Goal: Check status

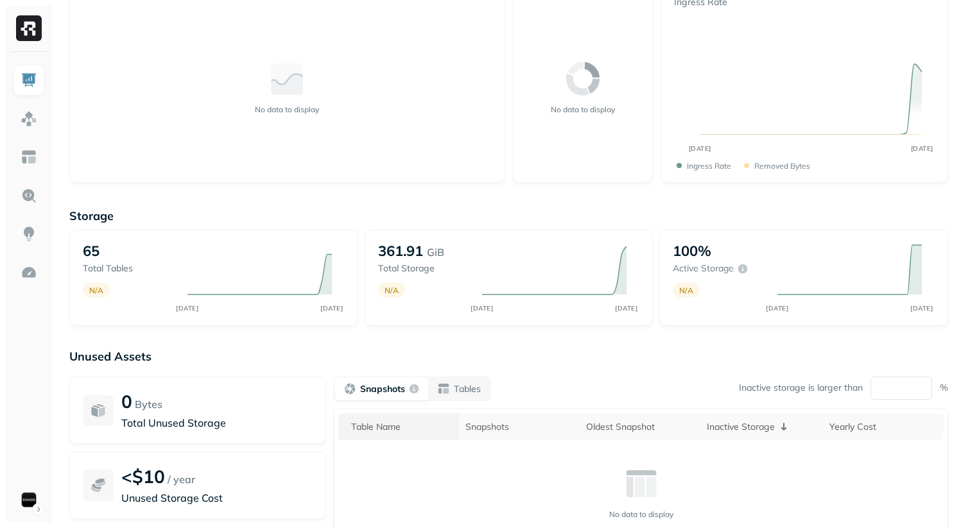
scroll to position [186, 0]
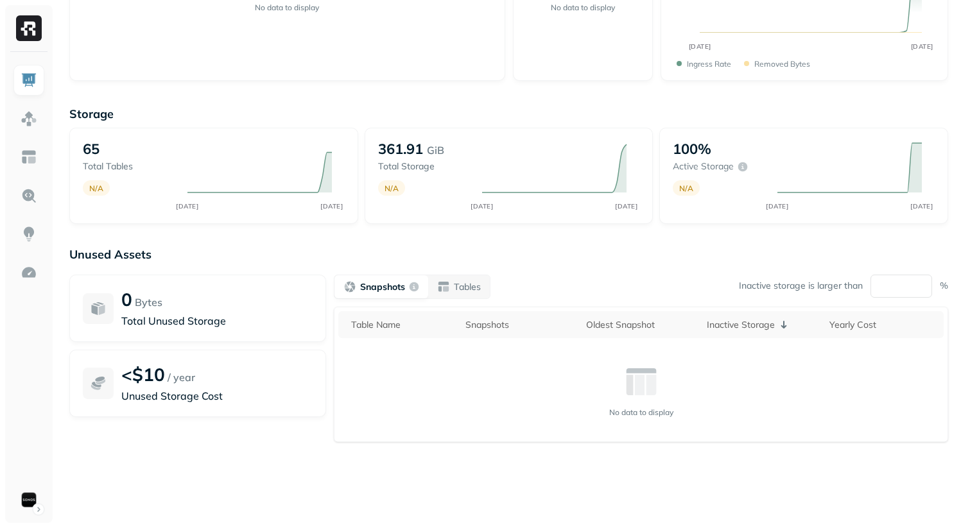
click at [598, 233] on div "Storage 65 Total tables N/A AUG [DATE] 361.91 GiB Total storage N/A AUG [DATE] …" at bounding box center [508, 305] width 879 height 423
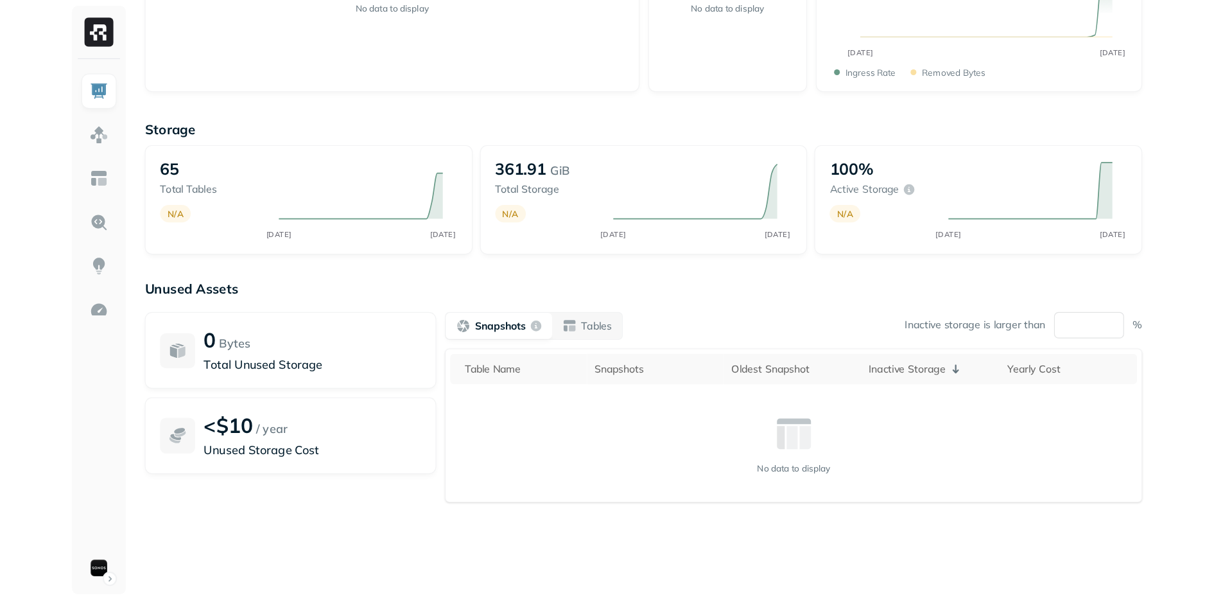
scroll to position [115, 0]
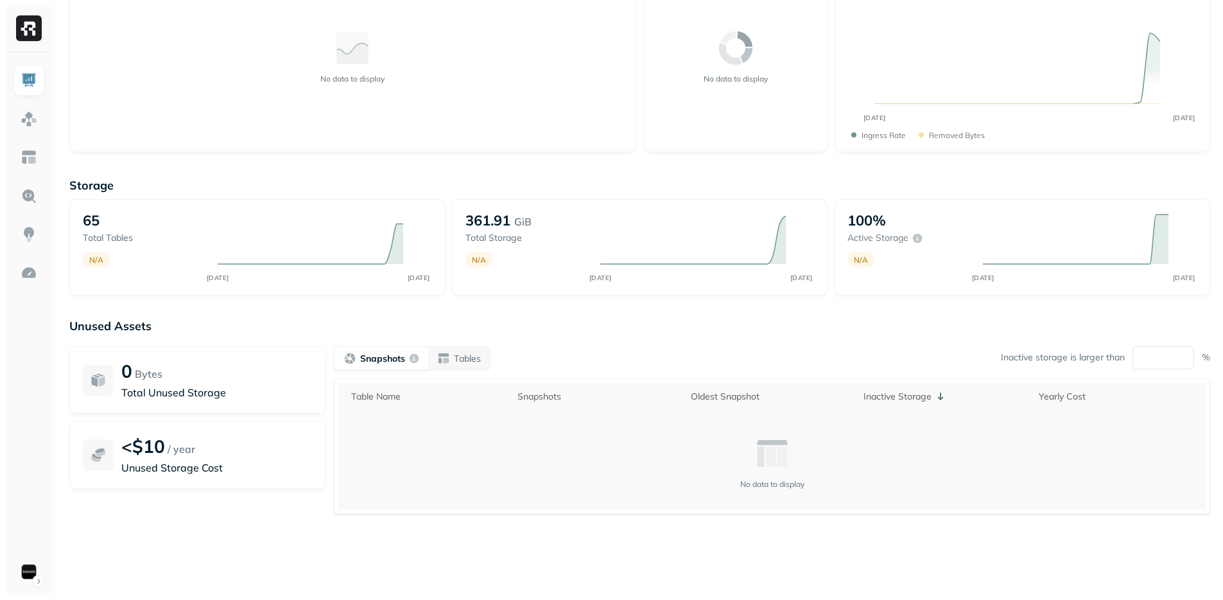
click at [466, 420] on td "No data to display" at bounding box center [771, 460] width 867 height 100
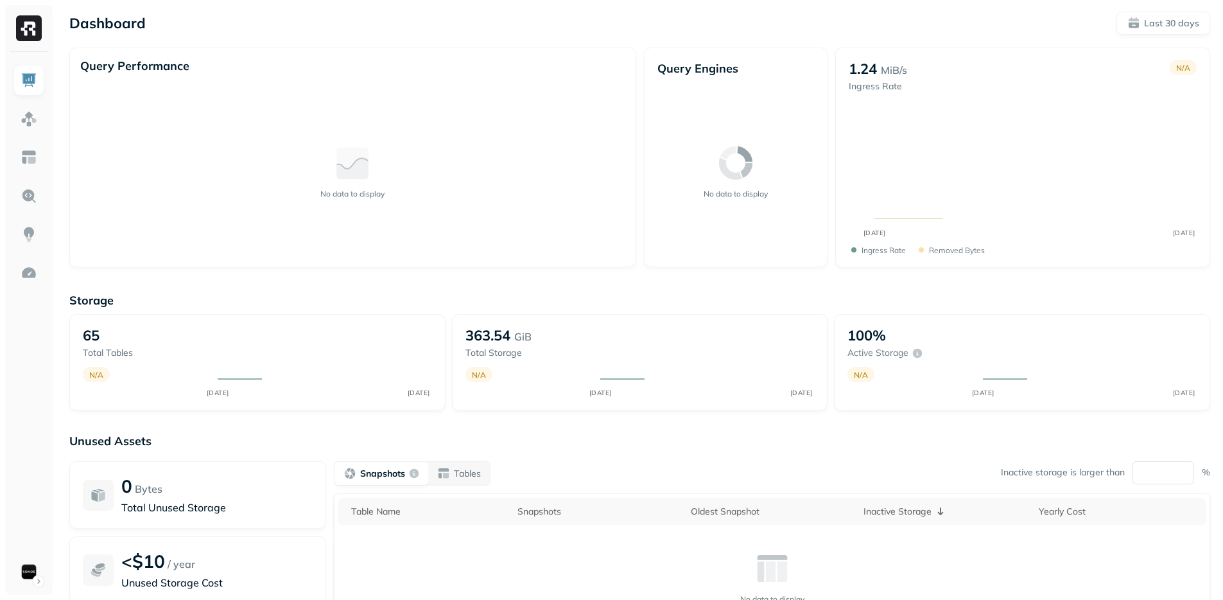
scroll to position [115, 0]
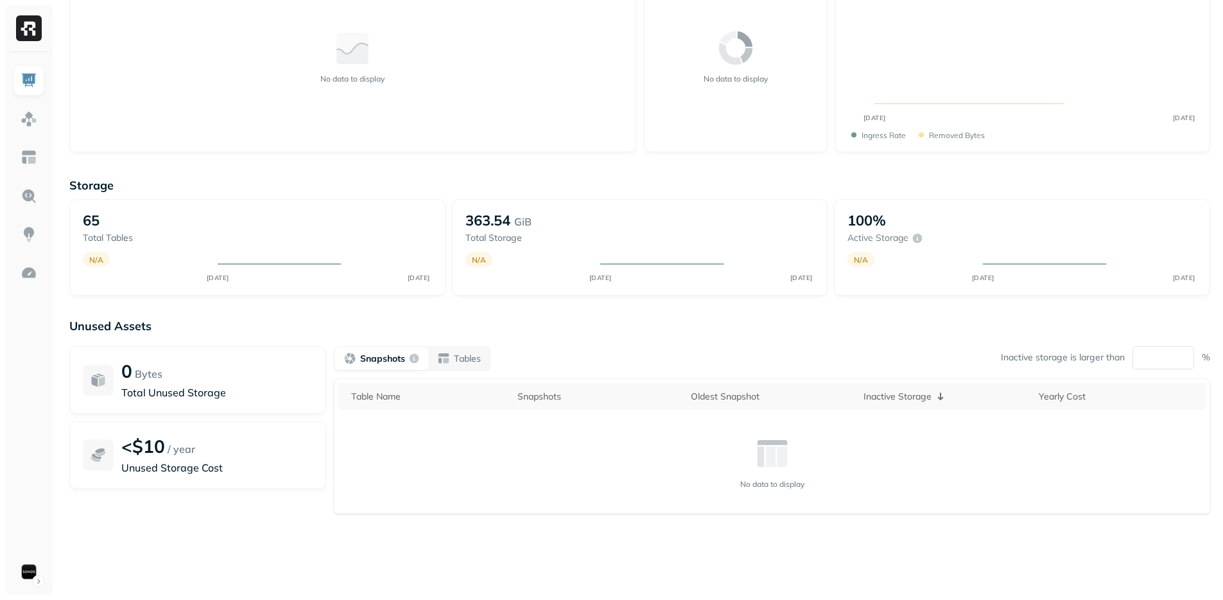
click at [702, 383] on th "Oldest Snapshot" at bounding box center [770, 396] width 173 height 27
click at [682, 362] on div "Snapshots Tables Inactive storage is larger than ** %" at bounding box center [772, 358] width 876 height 24
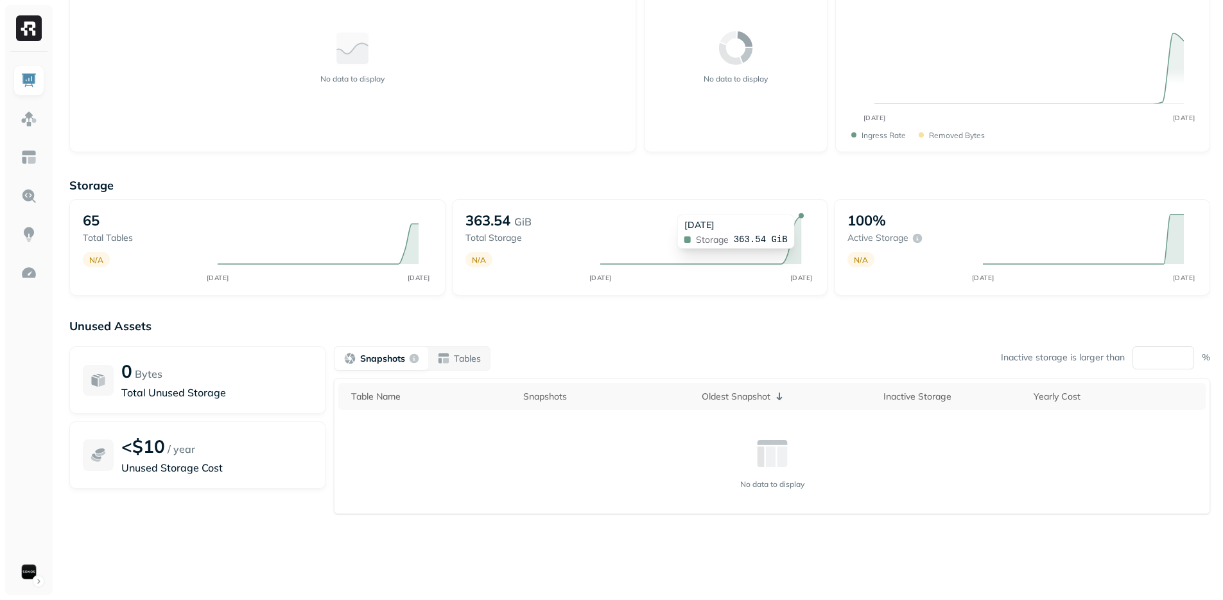
scroll to position [0, 0]
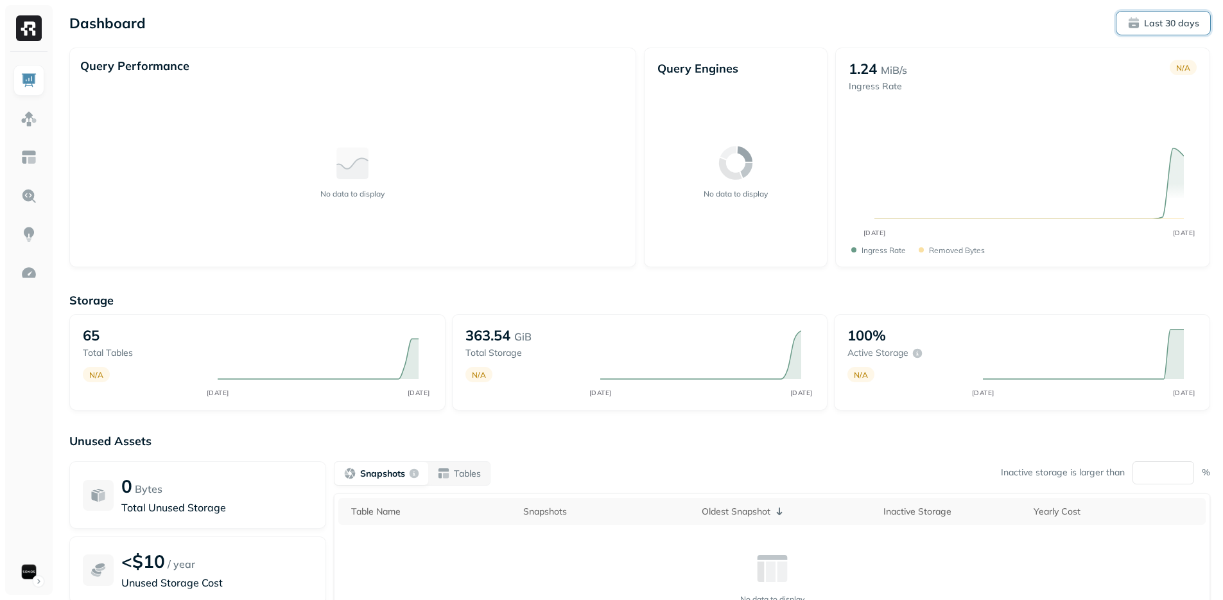
click at [1171, 17] on p "Last 30 days" at bounding box center [1171, 23] width 55 height 12
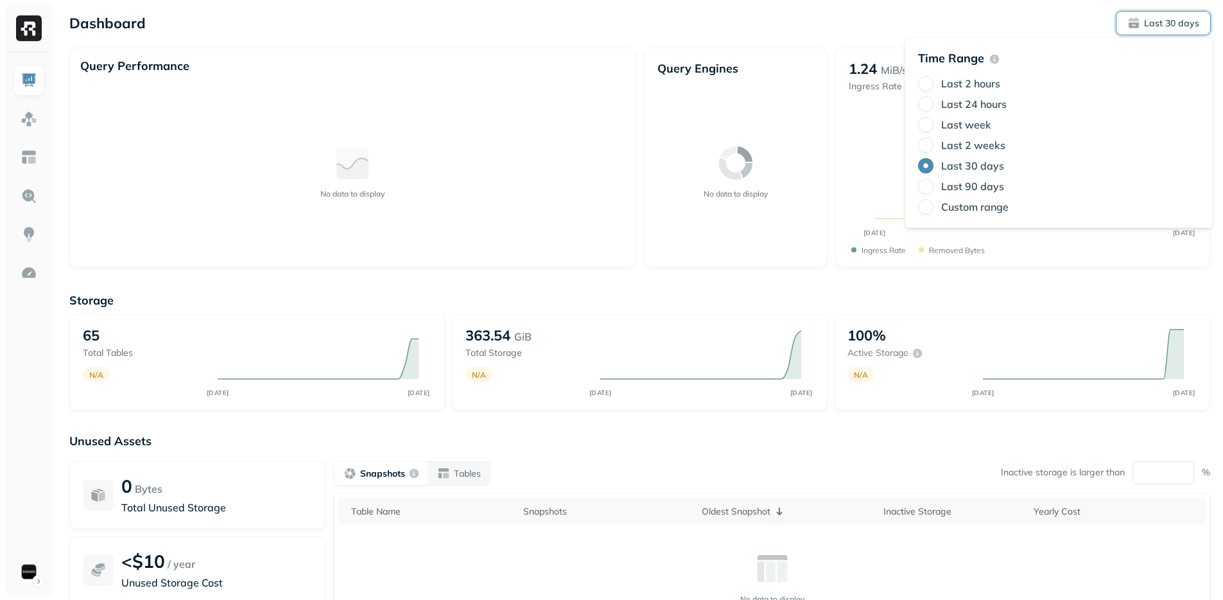
click at [984, 105] on label "Last 24 hours" at bounding box center [973, 104] width 65 height 13
click at [933, 105] on button "Last 24 hours" at bounding box center [925, 103] width 15 height 15
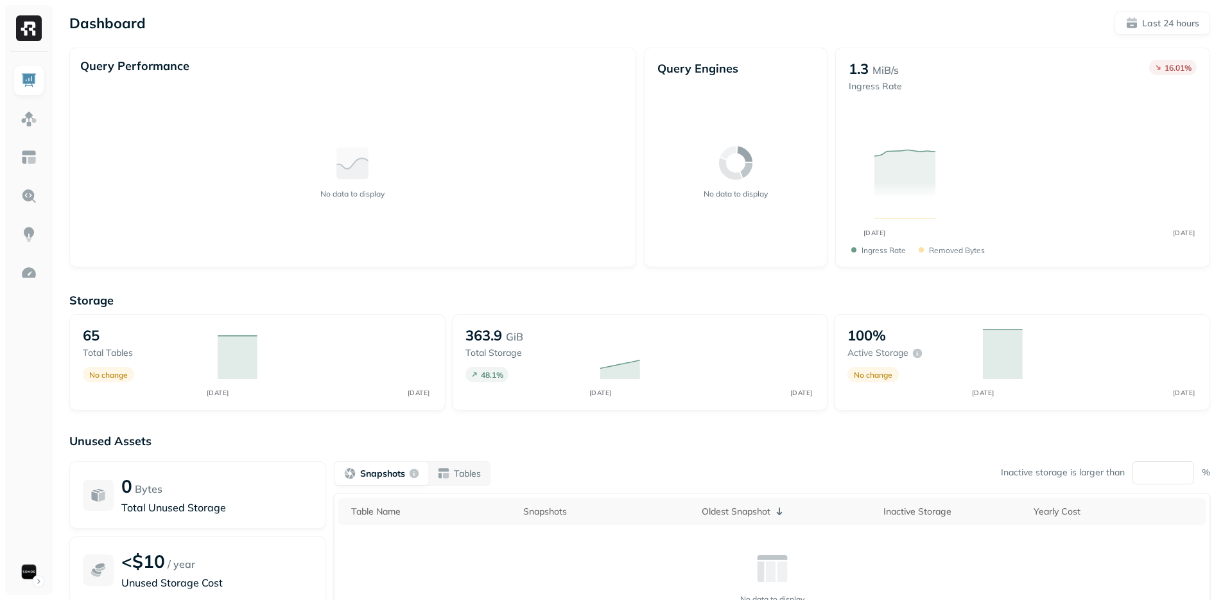
click at [773, 51] on div "Query Engines No data to display" at bounding box center [736, 158] width 184 height 220
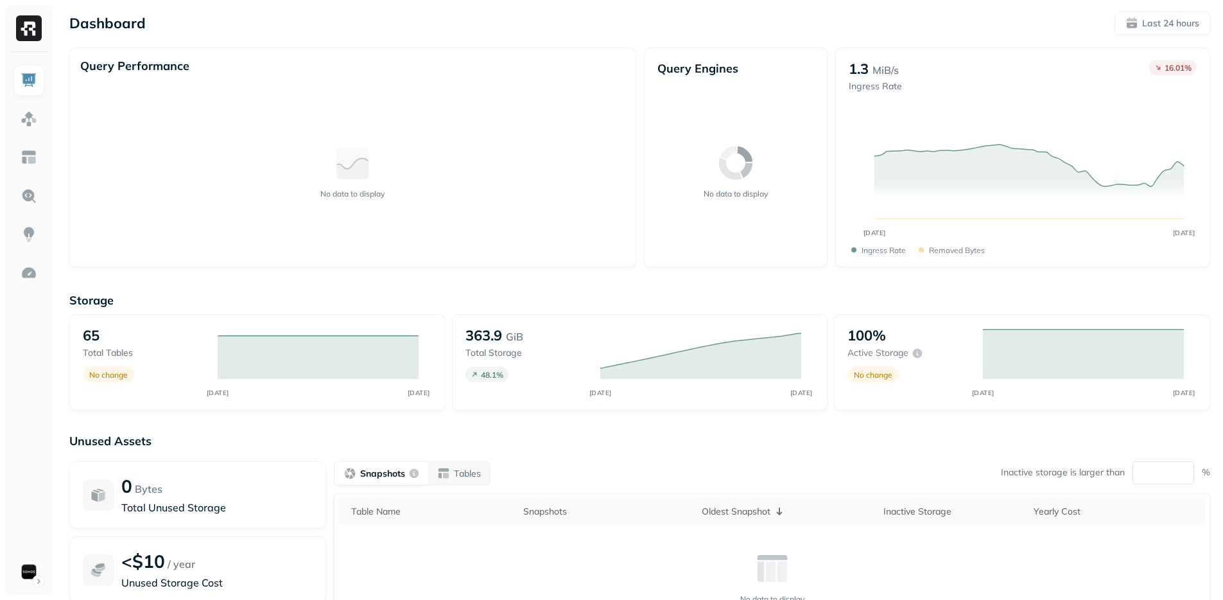
drag, startPoint x: 899, startPoint y: 281, endPoint x: 842, endPoint y: 293, distance: 58.3
click at [899, 281] on div "Storage 65 Total tables No change SEP 27 SEP 28 363.9 GiB Total storage 48.1 % …" at bounding box center [639, 491] width 1141 height 423
